Goal: Find specific page/section: Find specific page/section

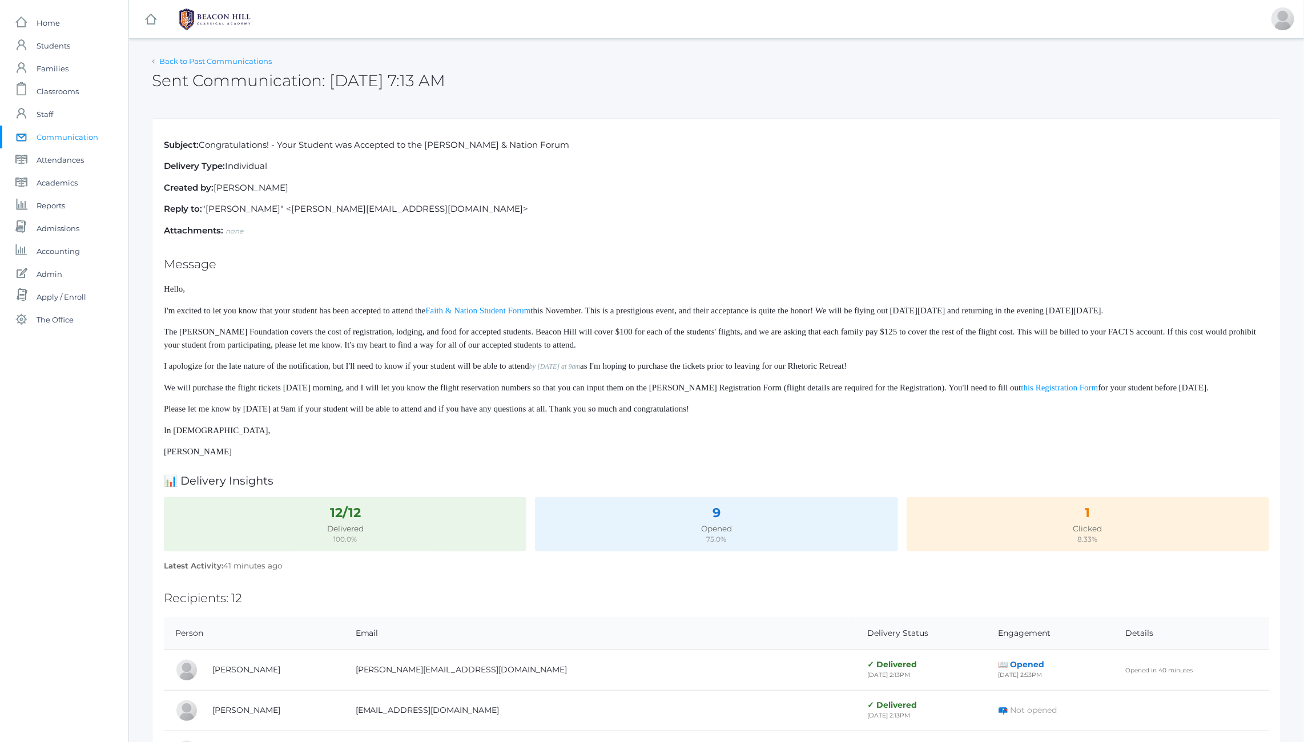
click at [232, 57] on link "Back to Past Communications" at bounding box center [215, 61] width 112 height 9
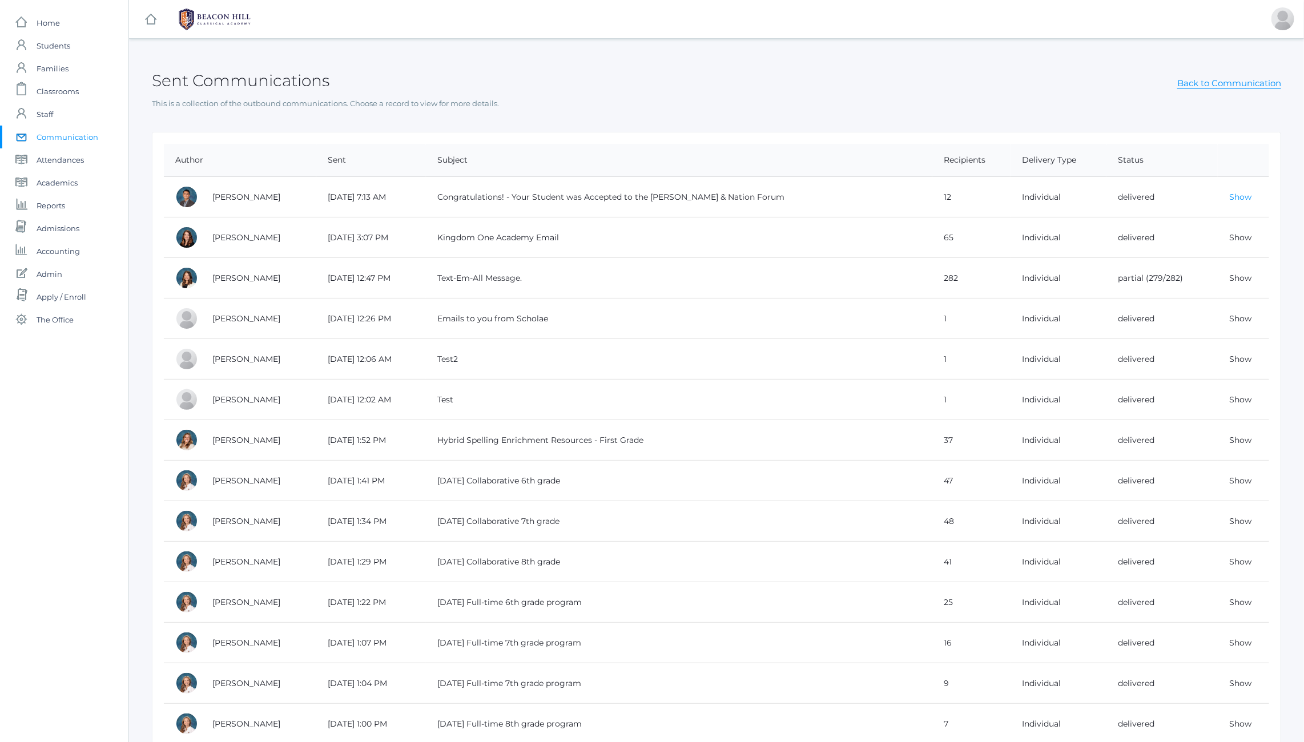
click at [1239, 195] on link "Show" at bounding box center [1240, 197] width 22 height 10
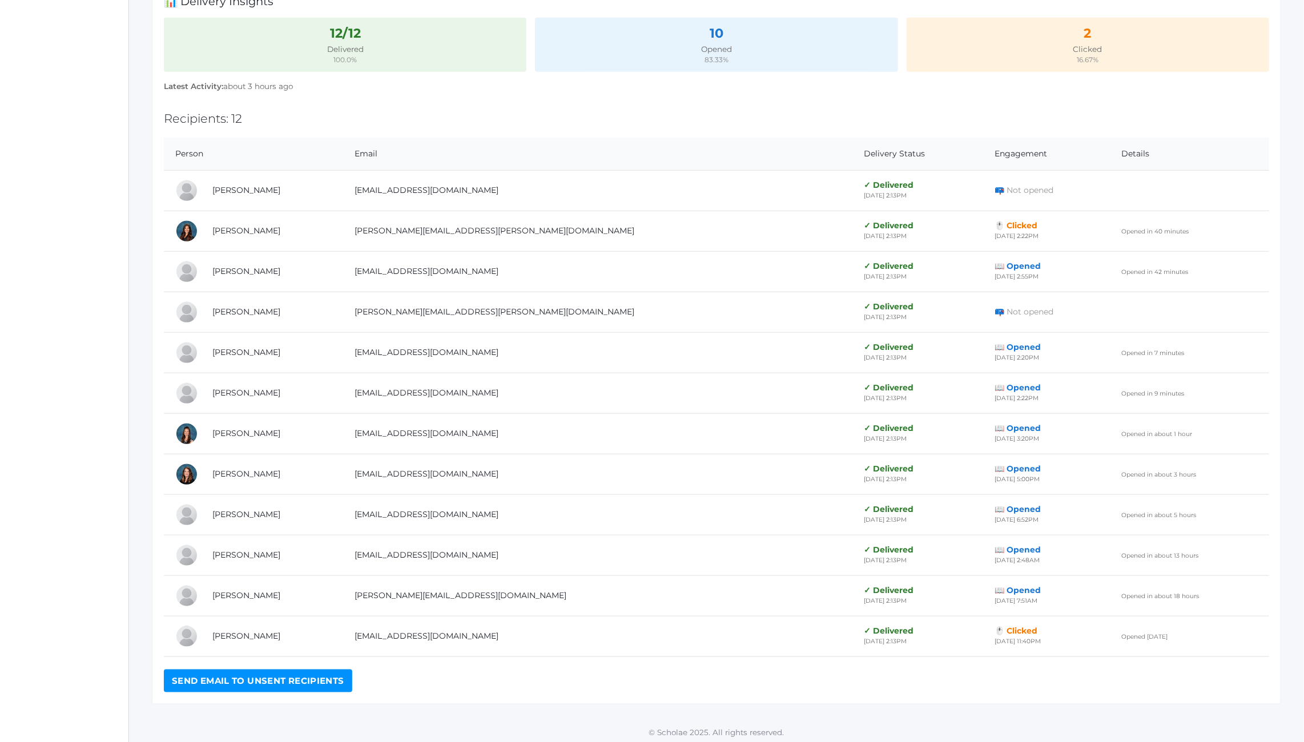
scroll to position [505, 0]
